Goal: Navigation & Orientation: Find specific page/section

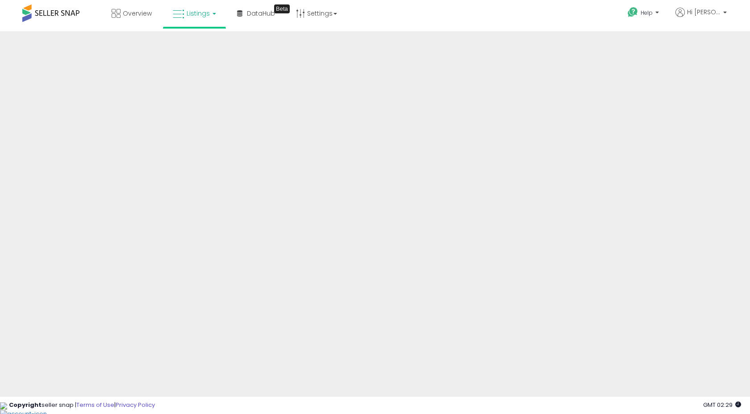
click at [210, 10] on link "Listings" at bounding box center [194, 13] width 57 height 27
click at [204, 43] on icon at bounding box center [201, 44] width 39 height 12
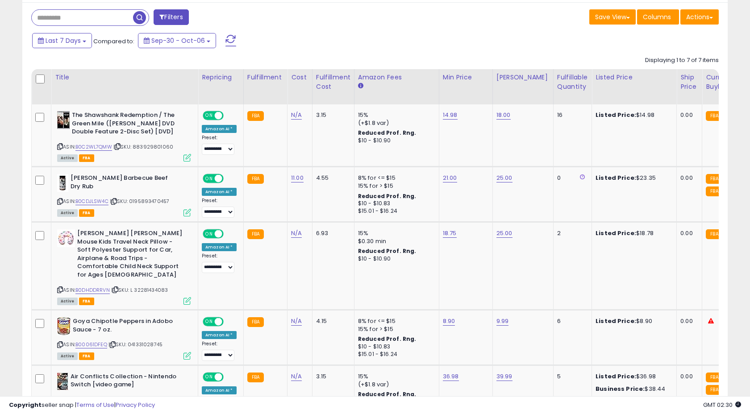
scroll to position [127, 0]
